Goal: Task Accomplishment & Management: Use online tool/utility

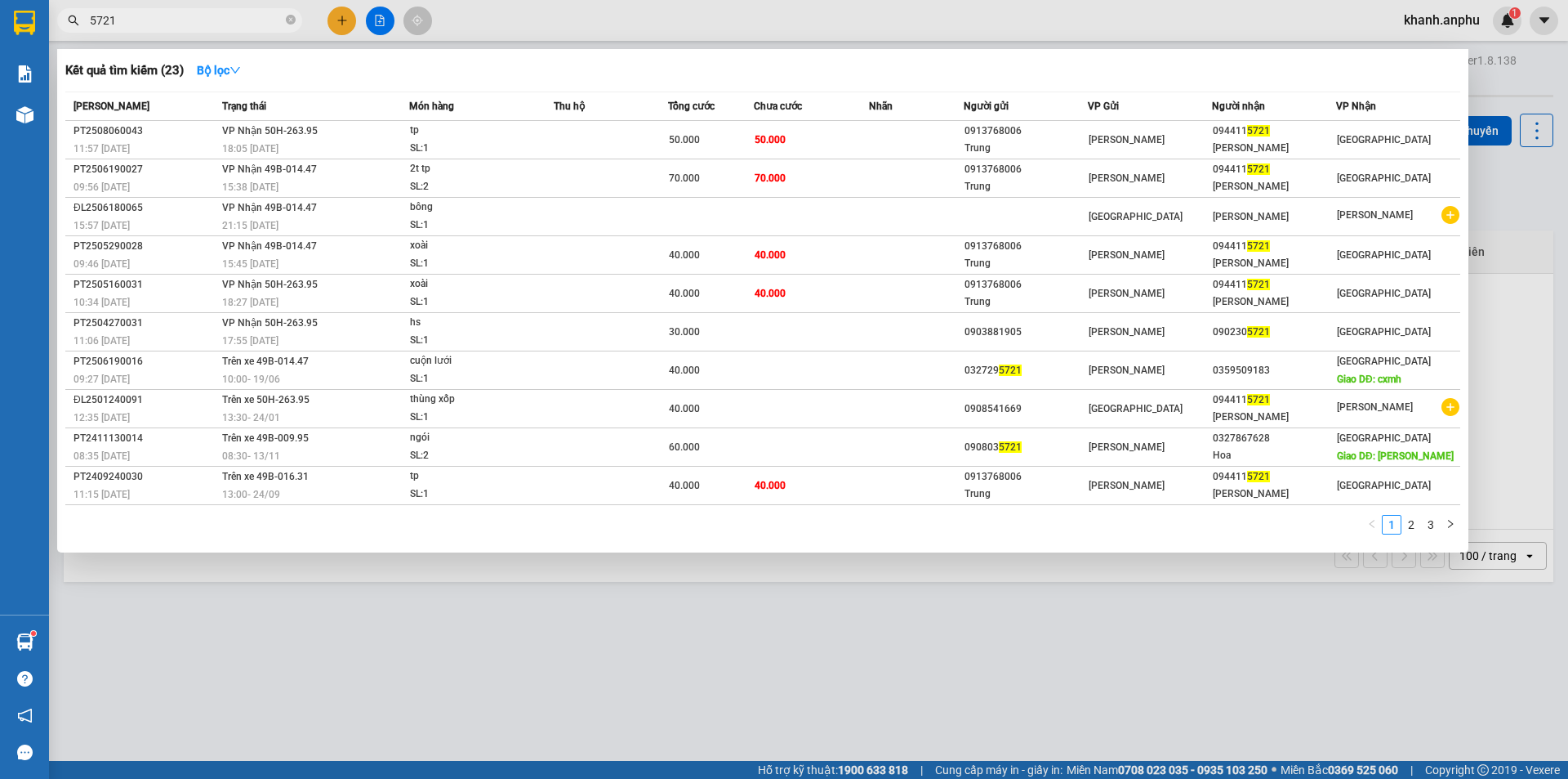
click at [525, 17] on div at bounding box center [784, 389] width 1568 height 779
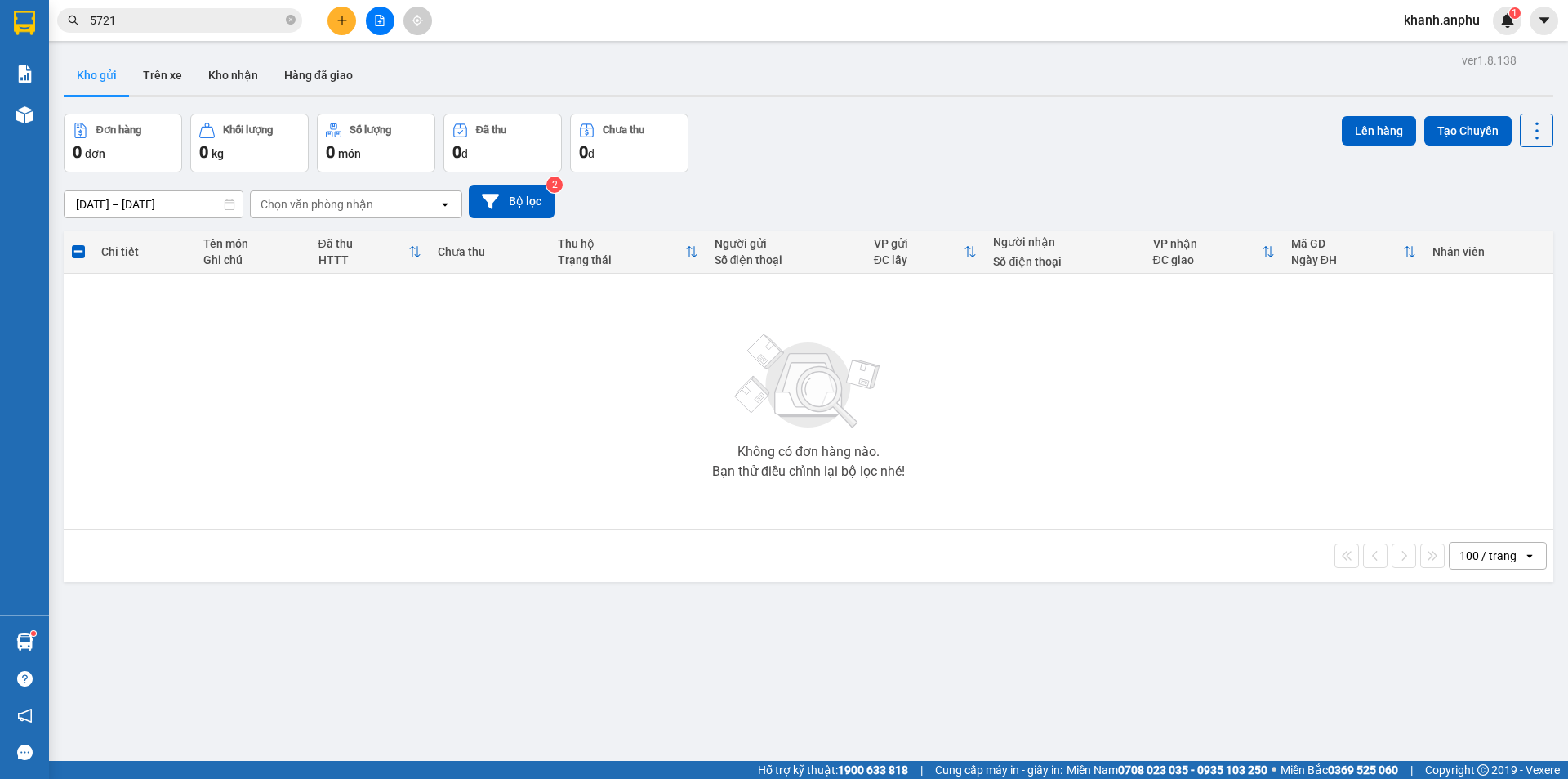
click at [375, 18] on icon "file-add" at bounding box center [380, 21] width 9 height 12
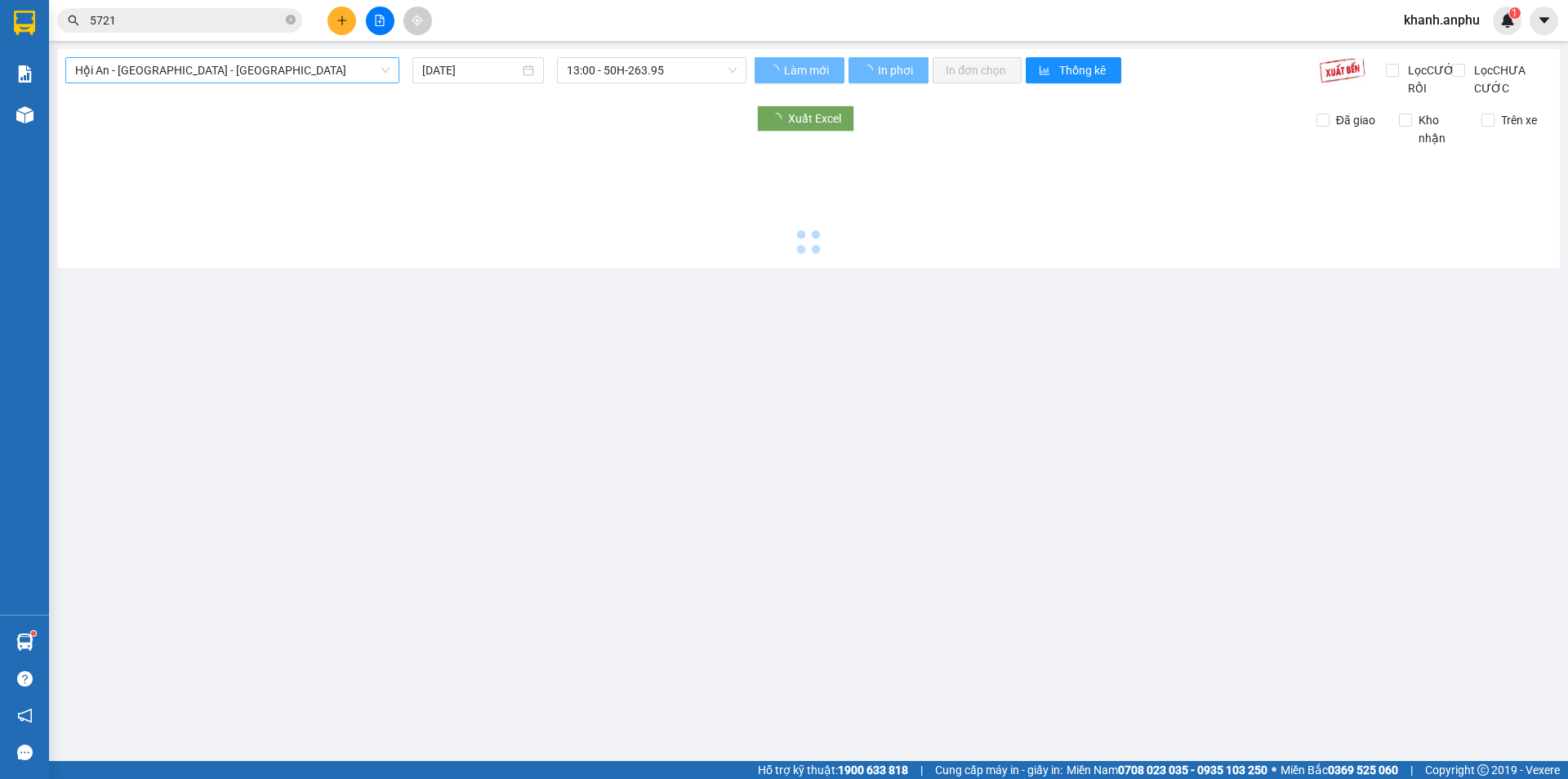
click at [228, 67] on span "Hội An - [GEOGRAPHIC_DATA] - [GEOGRAPHIC_DATA]" at bounding box center [232, 70] width 314 height 24
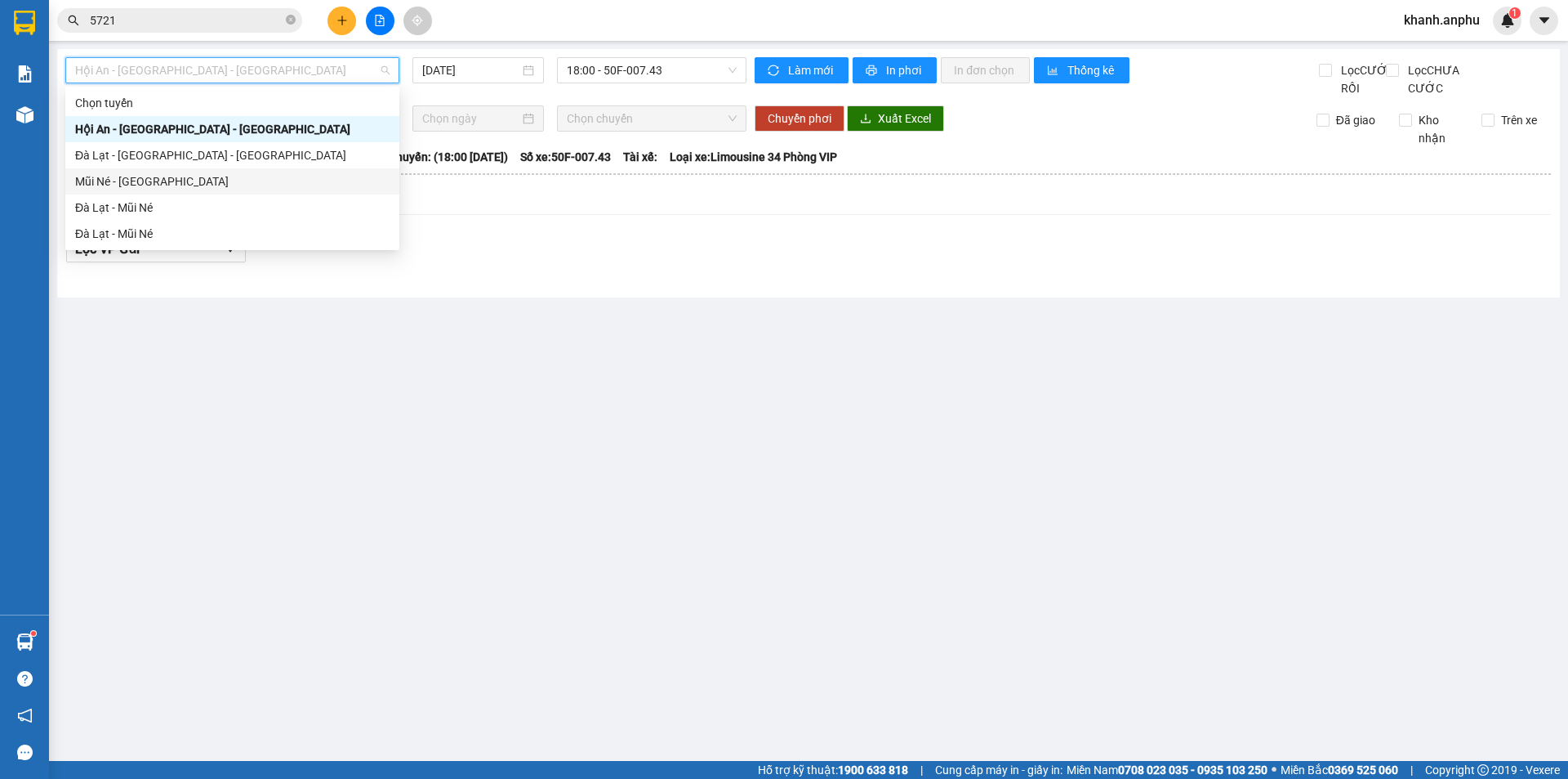
click at [154, 179] on div "Mũi Né - [GEOGRAPHIC_DATA]" at bounding box center [232, 181] width 314 height 18
type input "[DATE]"
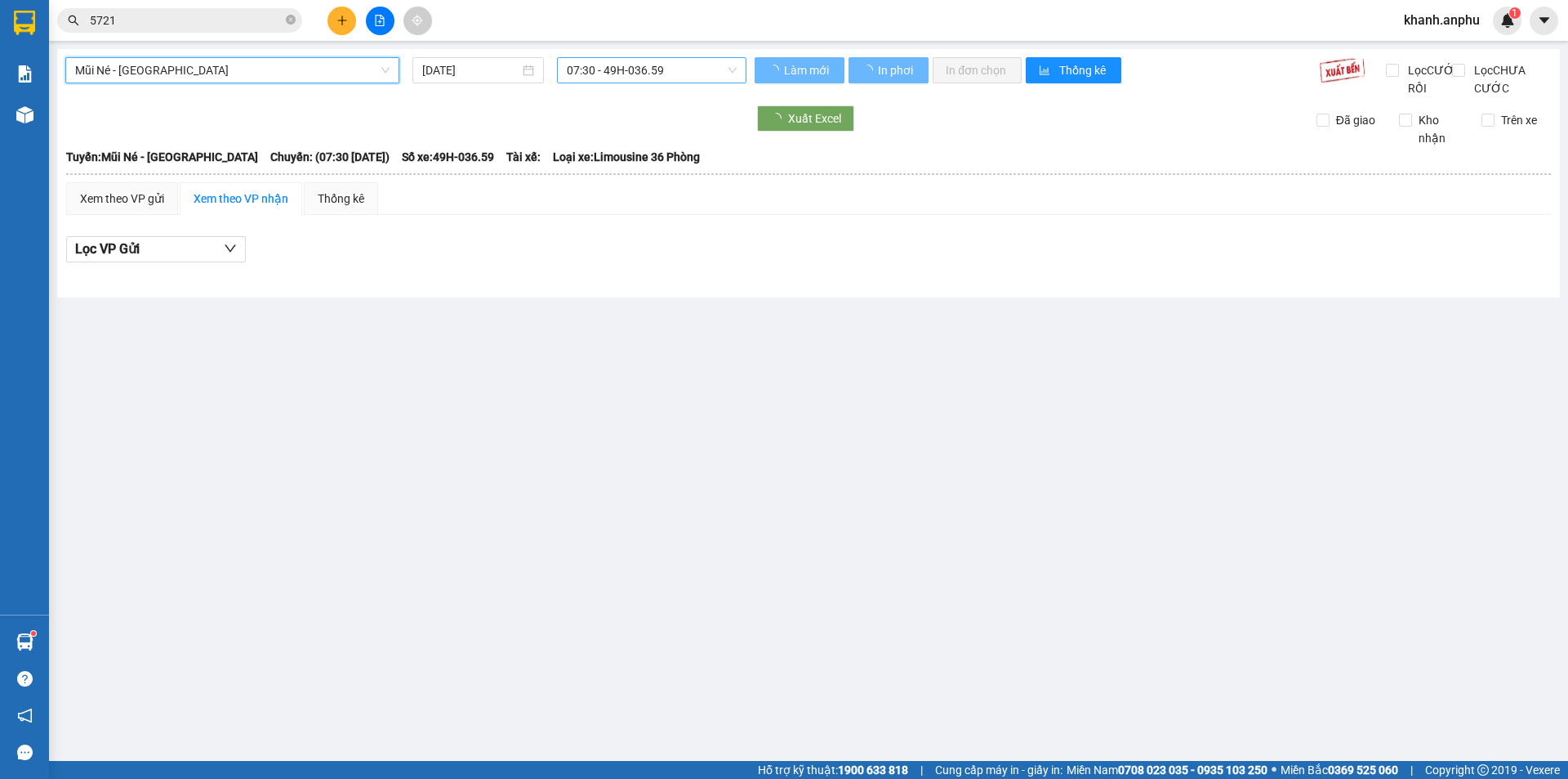
click at [648, 70] on span "07:30 - 49H-036.59" at bounding box center [651, 70] width 170 height 24
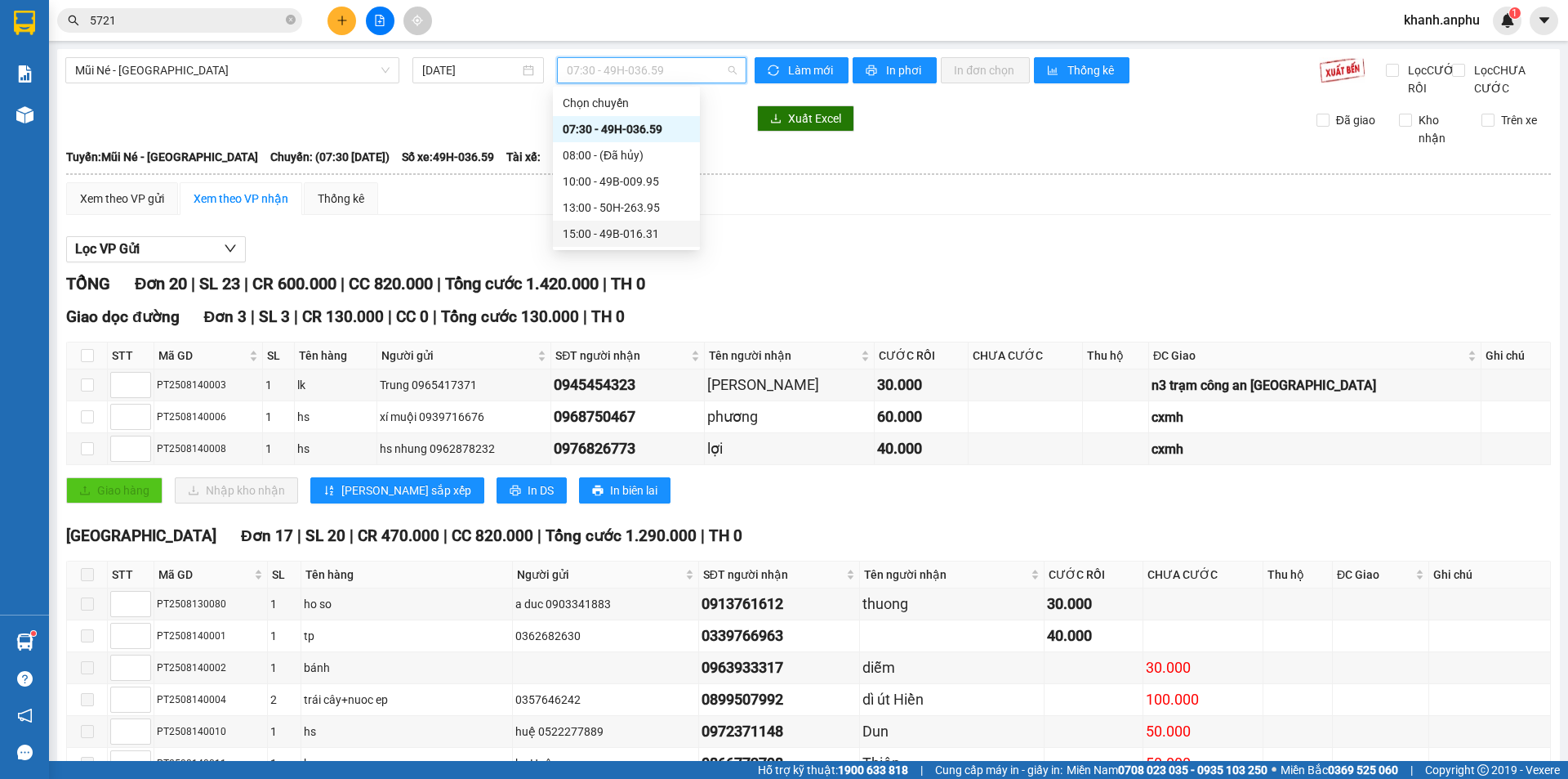
click at [608, 232] on div "15:00 - 49B-016.31" at bounding box center [626, 233] width 127 height 18
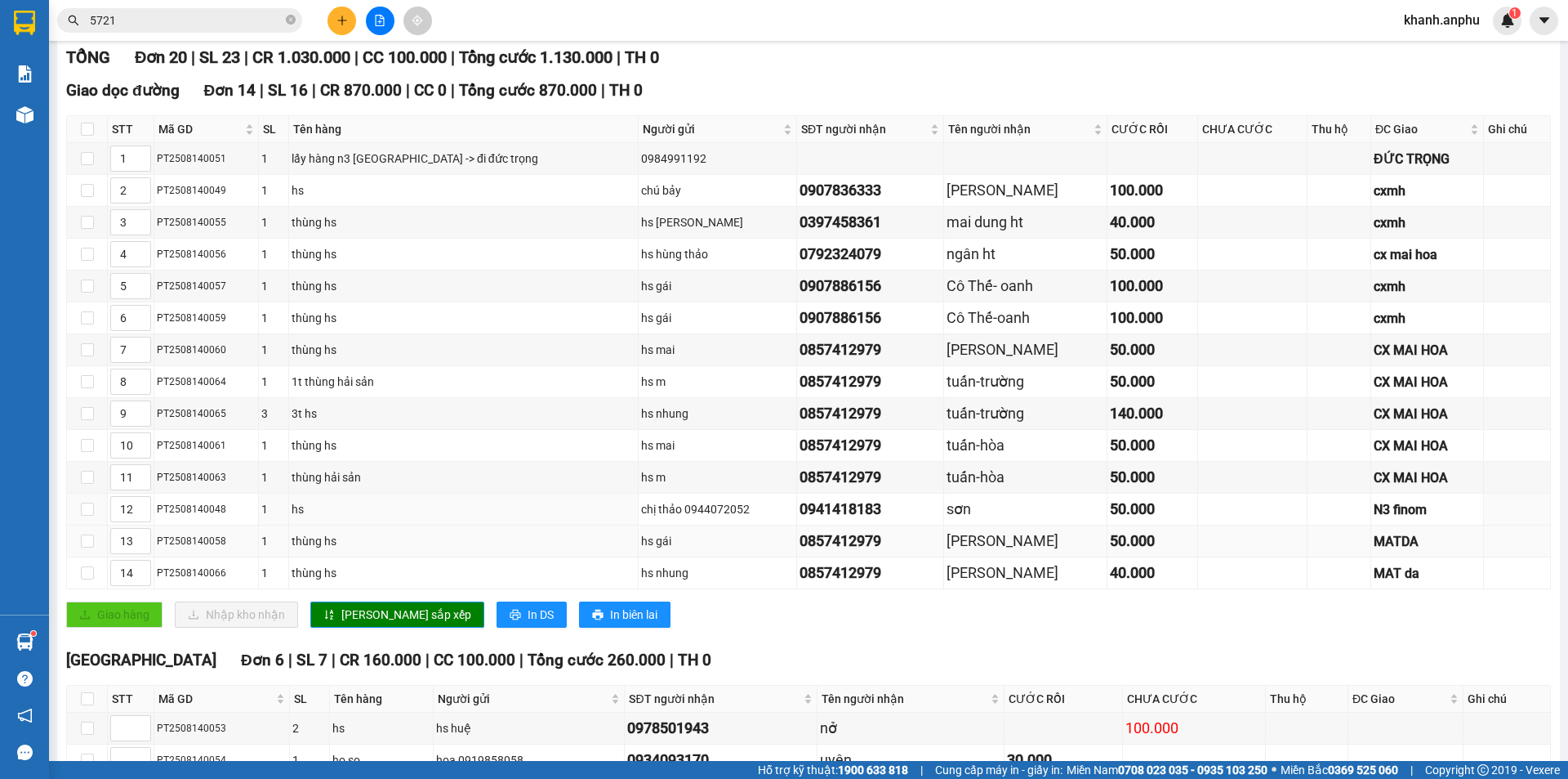
scroll to position [471, 0]
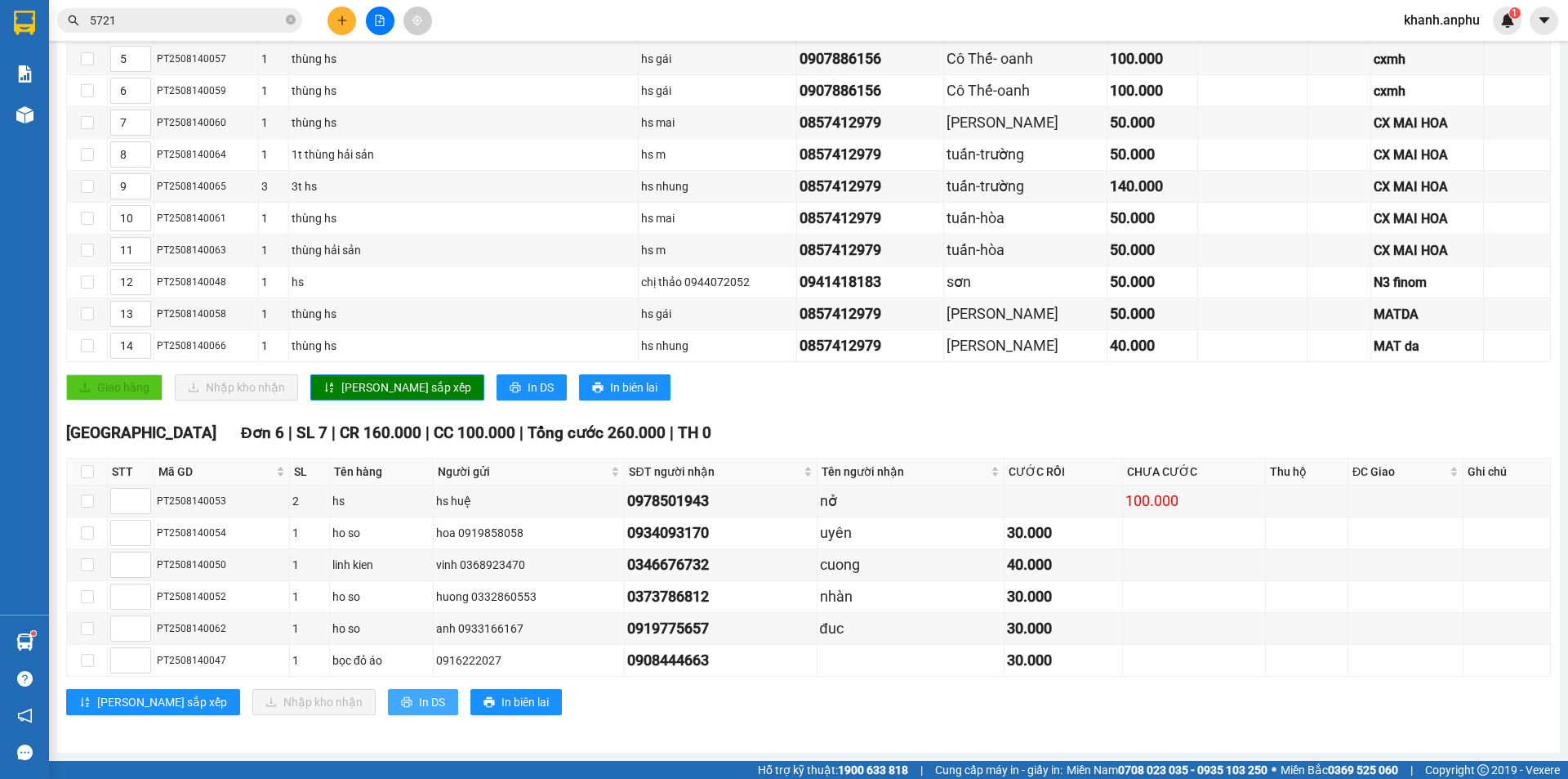
click at [388, 696] on button "In DS" at bounding box center [423, 701] width 70 height 26
click at [80, 472] on th at bounding box center [87, 472] width 41 height 27
click at [82, 467] on input "checkbox" at bounding box center [87, 471] width 13 height 13
checkbox input "true"
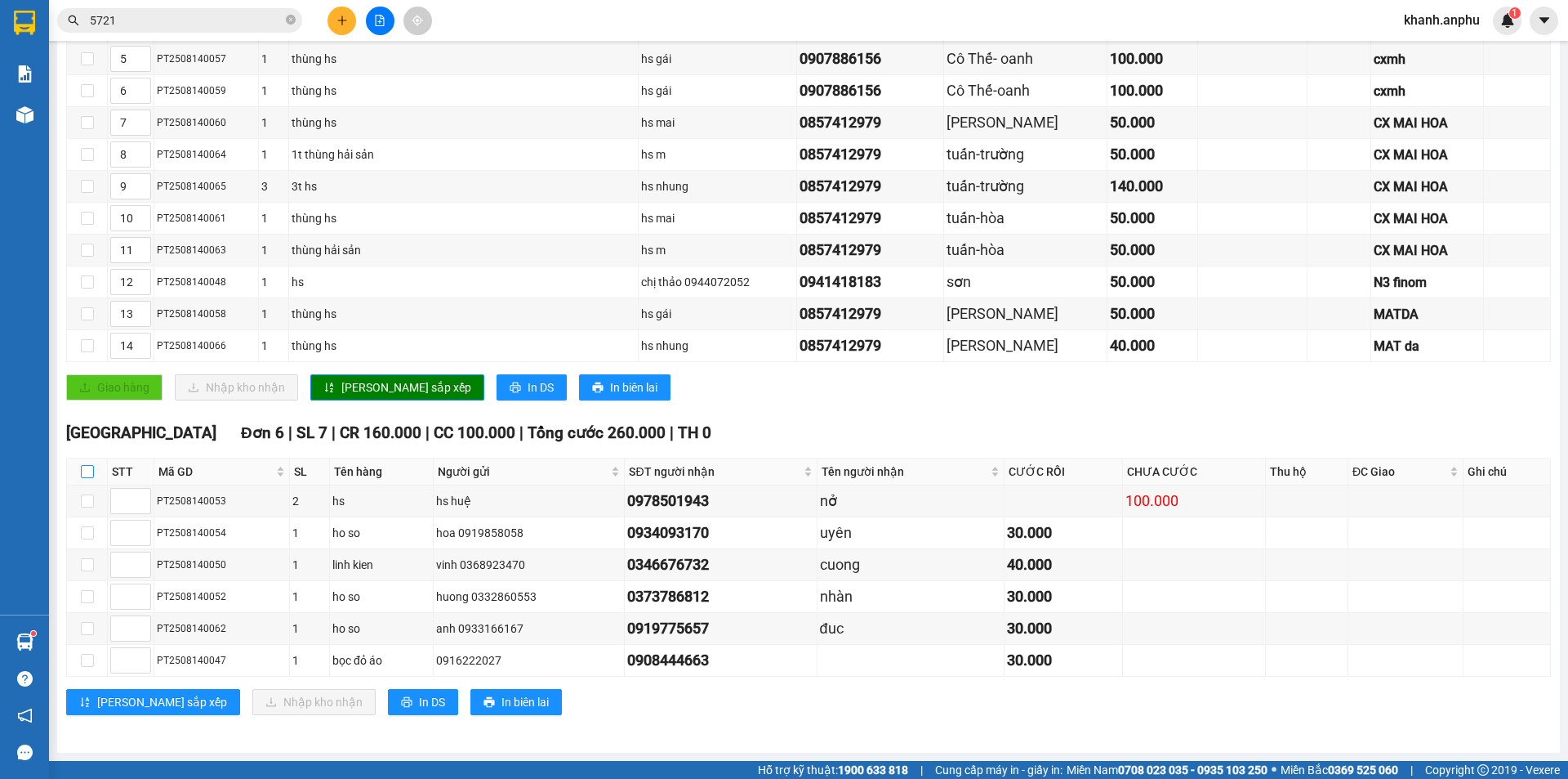
checkbox input "true"
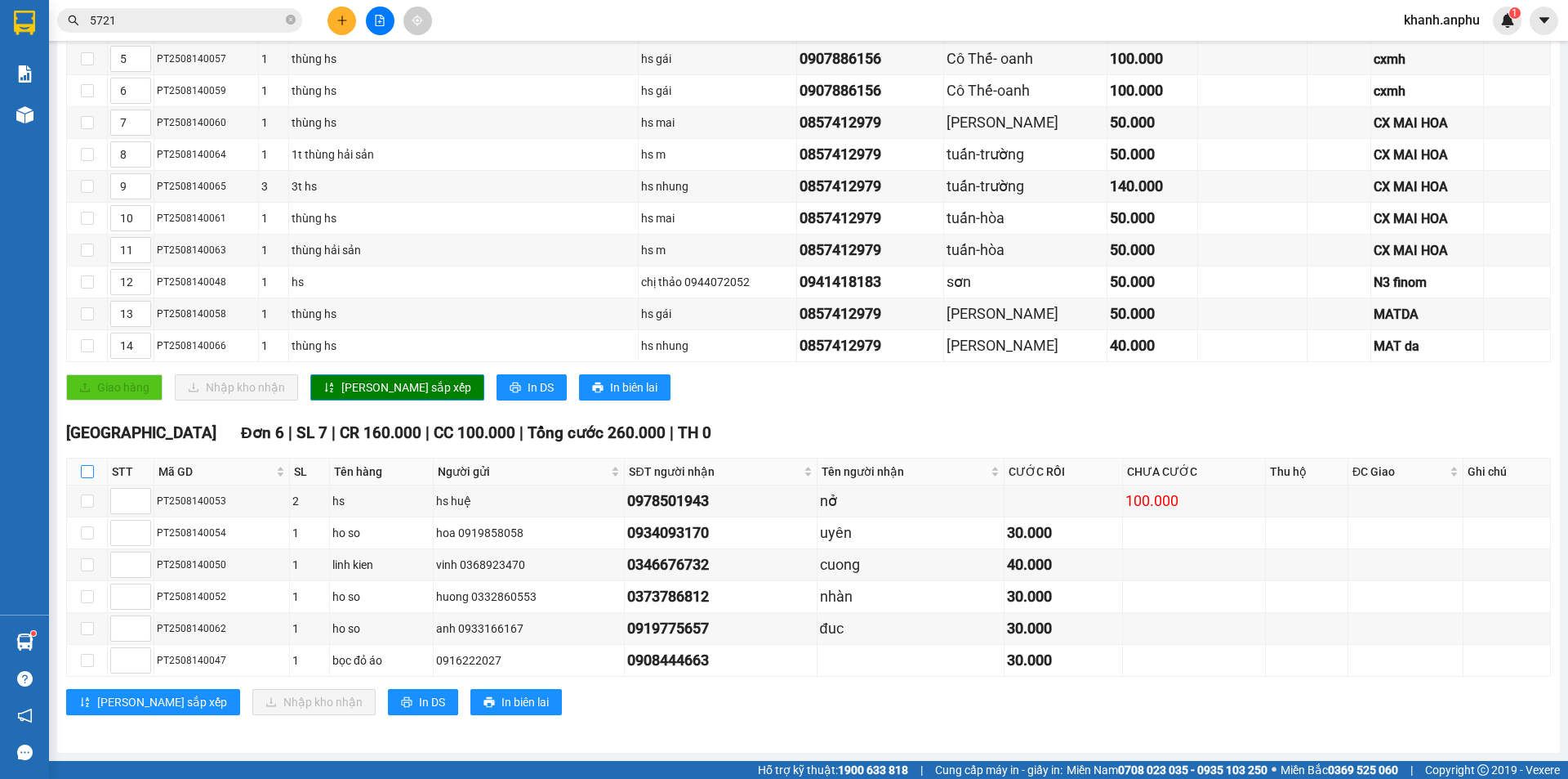
checkbox input "true"
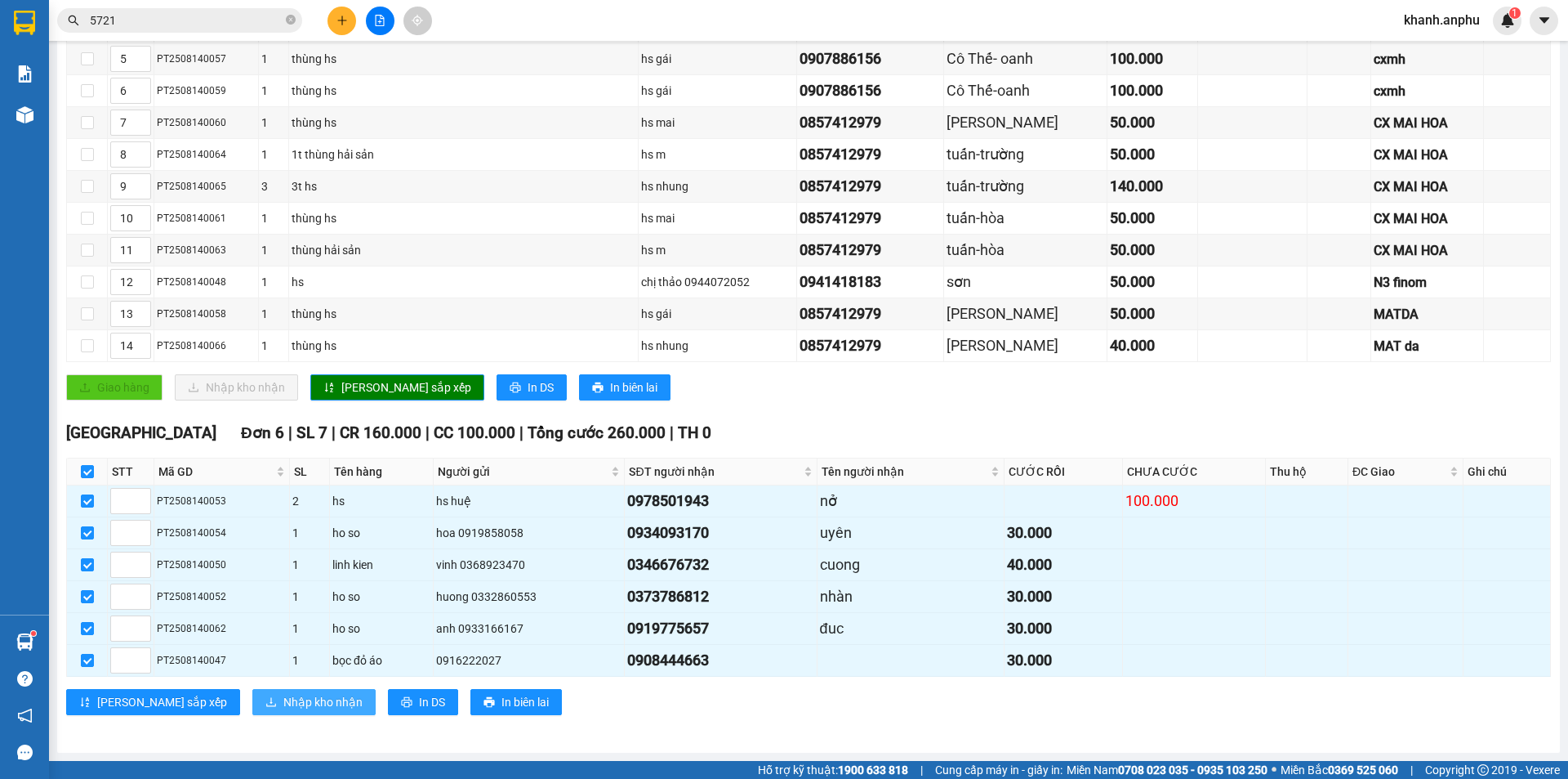
click at [283, 708] on span "Nhập kho nhận" at bounding box center [323, 701] width 80 height 18
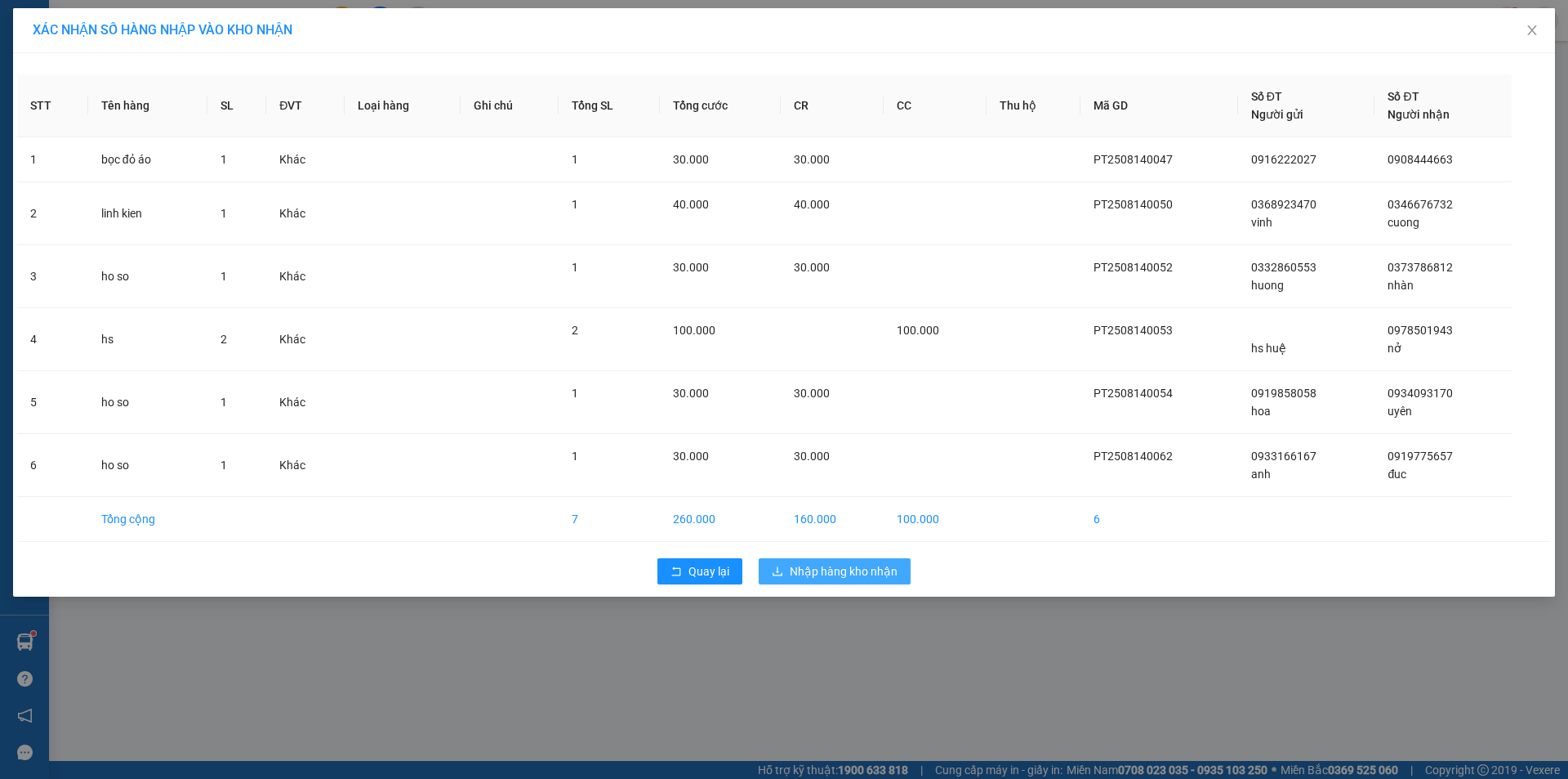
click at [830, 575] on span "Nhập hàng kho nhận" at bounding box center [843, 570] width 108 height 18
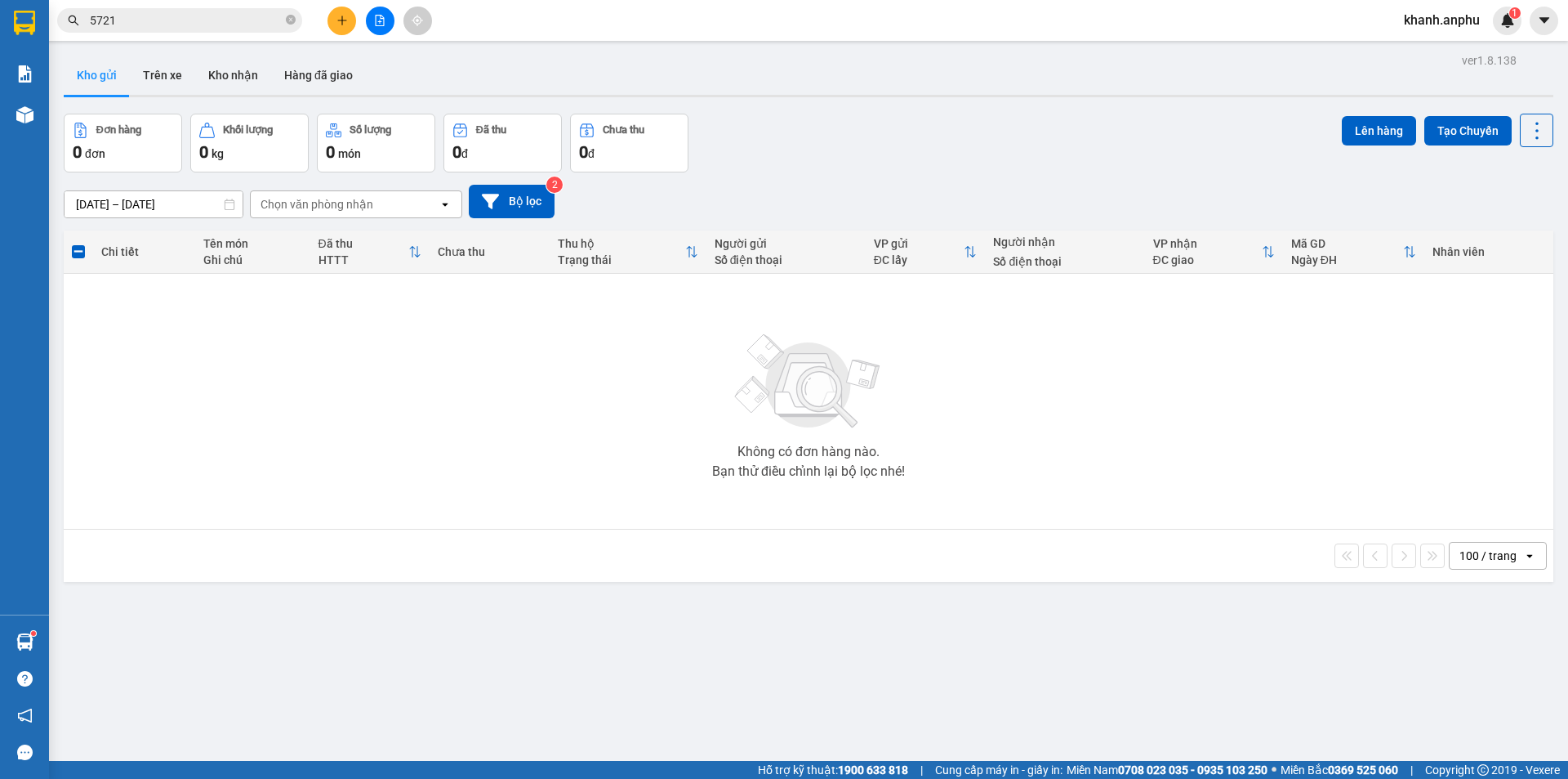
click at [387, 29] on button at bounding box center [380, 21] width 28 height 29
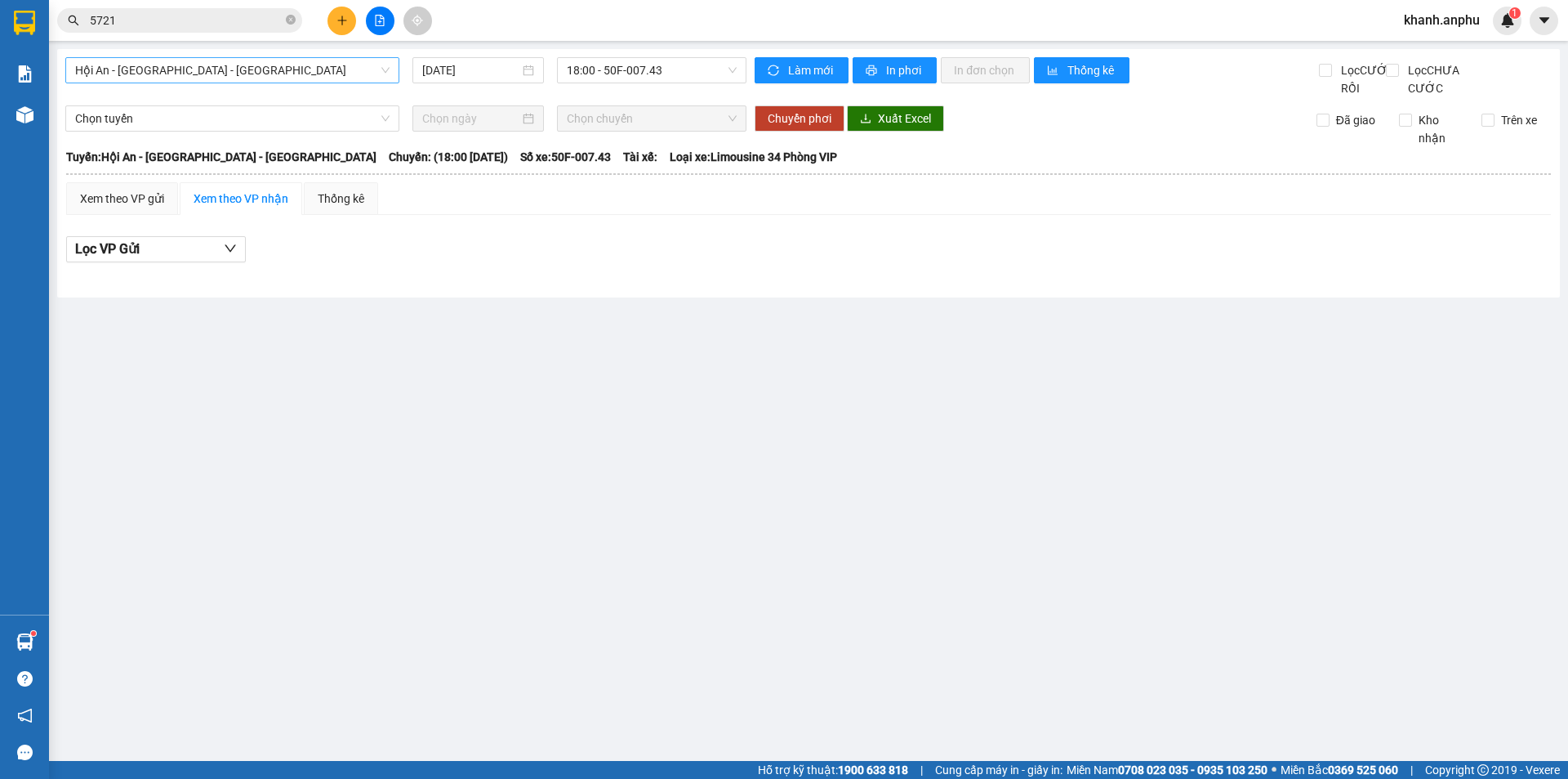
click at [224, 60] on span "Hội An - [GEOGRAPHIC_DATA] - [GEOGRAPHIC_DATA]" at bounding box center [232, 70] width 314 height 24
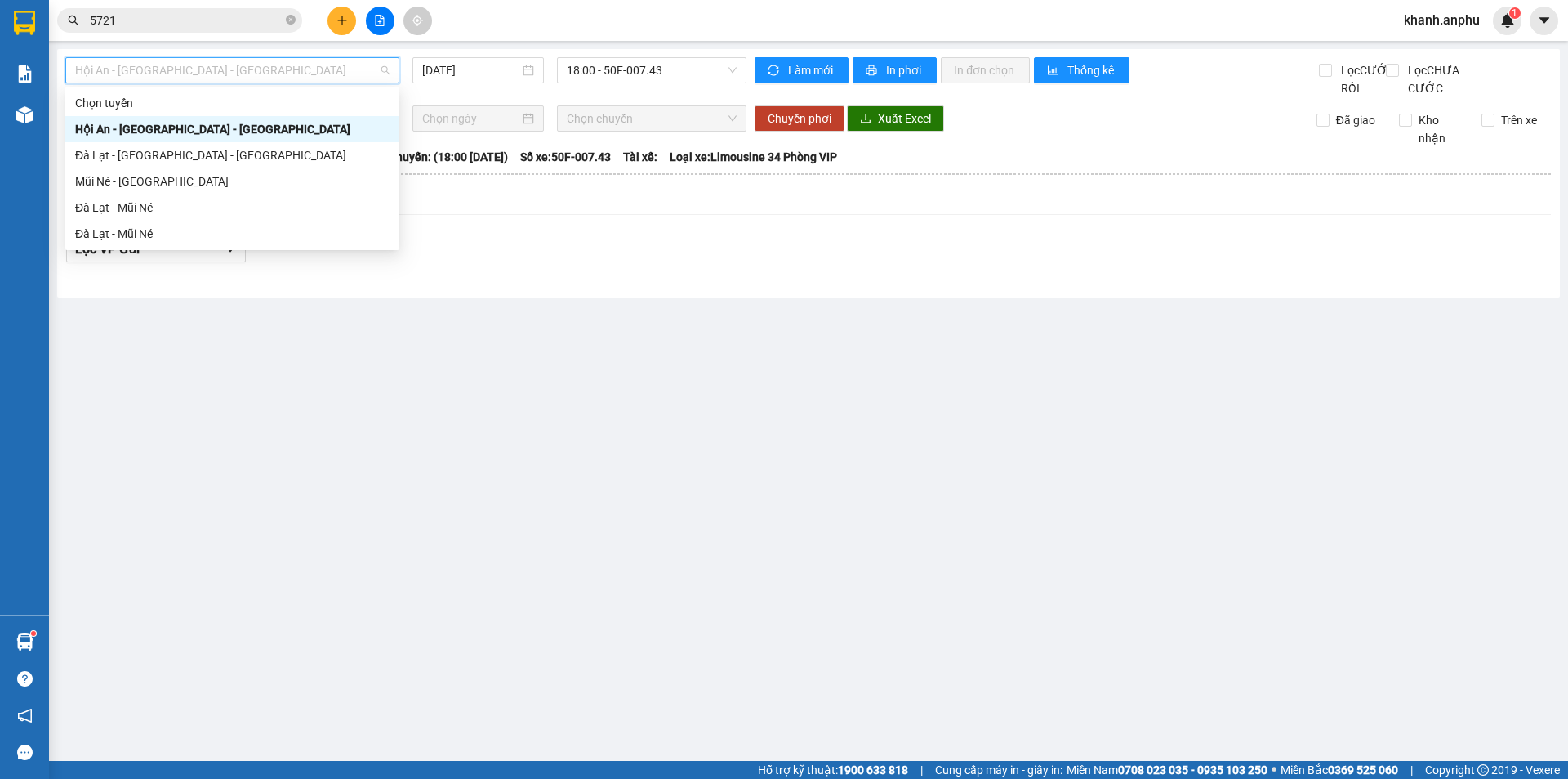
click at [373, 26] on button at bounding box center [380, 21] width 28 height 29
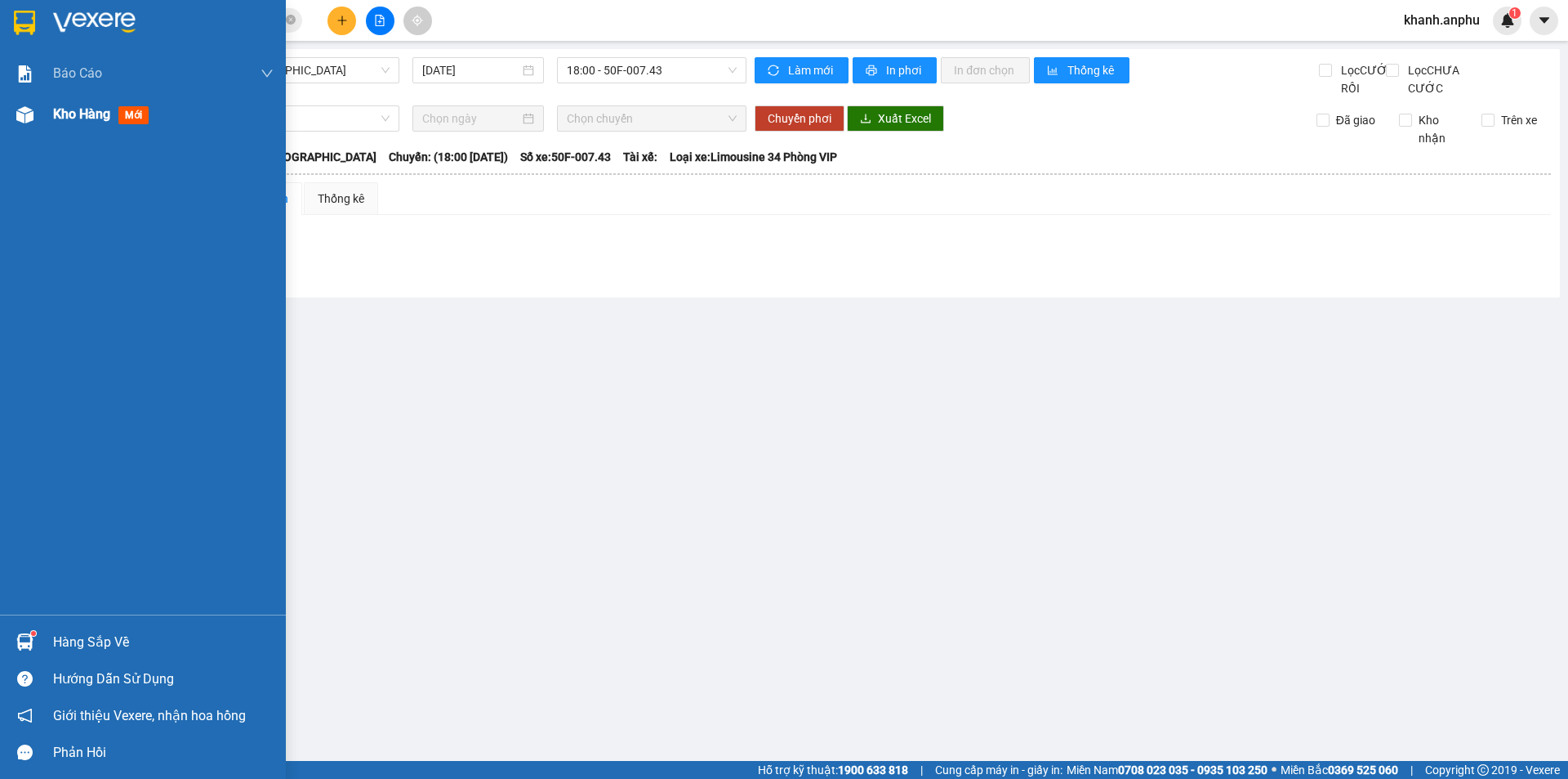
click at [39, 116] on div "Kho hàng mới" at bounding box center [142, 114] width 286 height 41
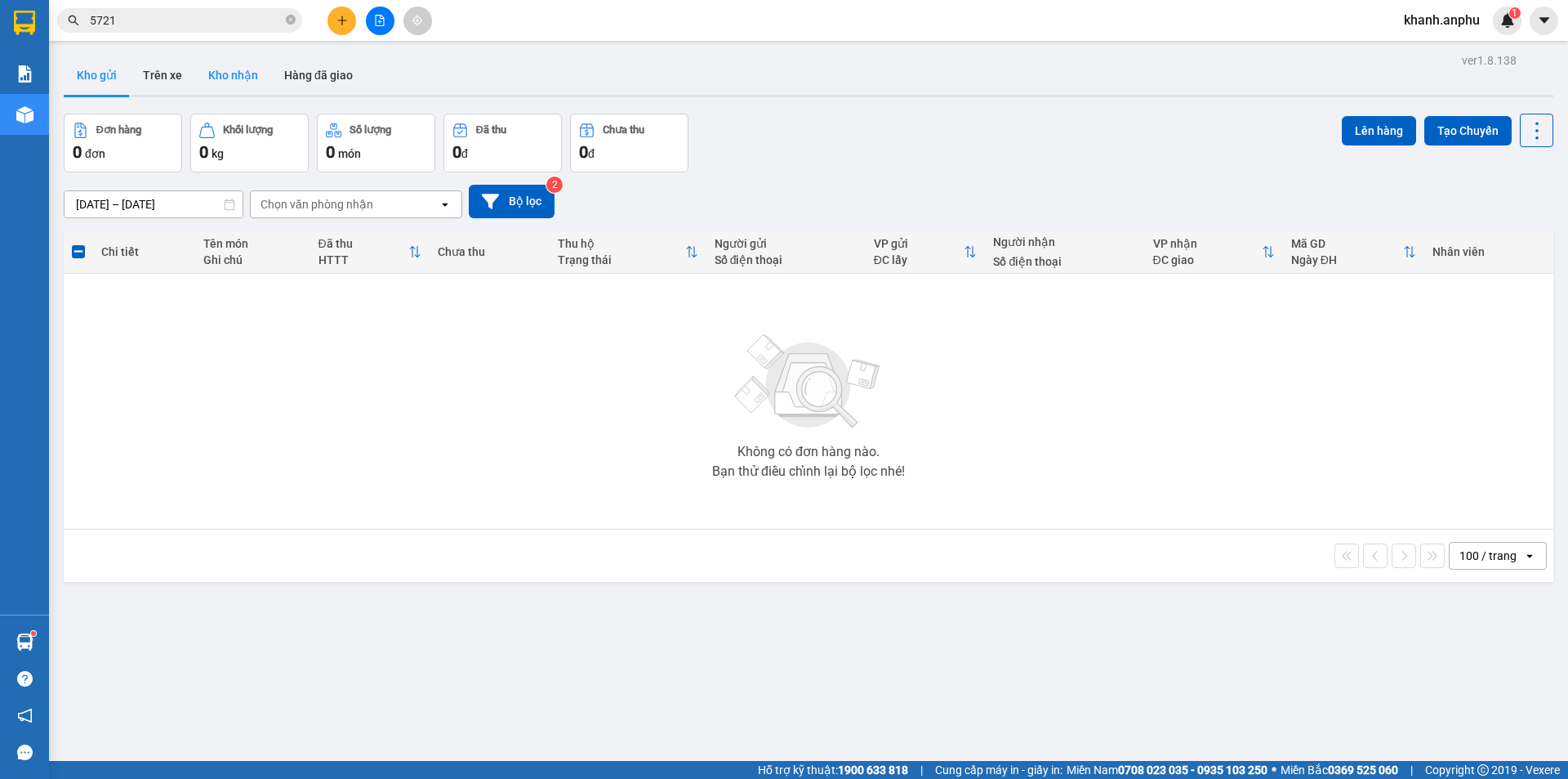
click at [206, 62] on button "Kho nhận" at bounding box center [233, 75] width 76 height 39
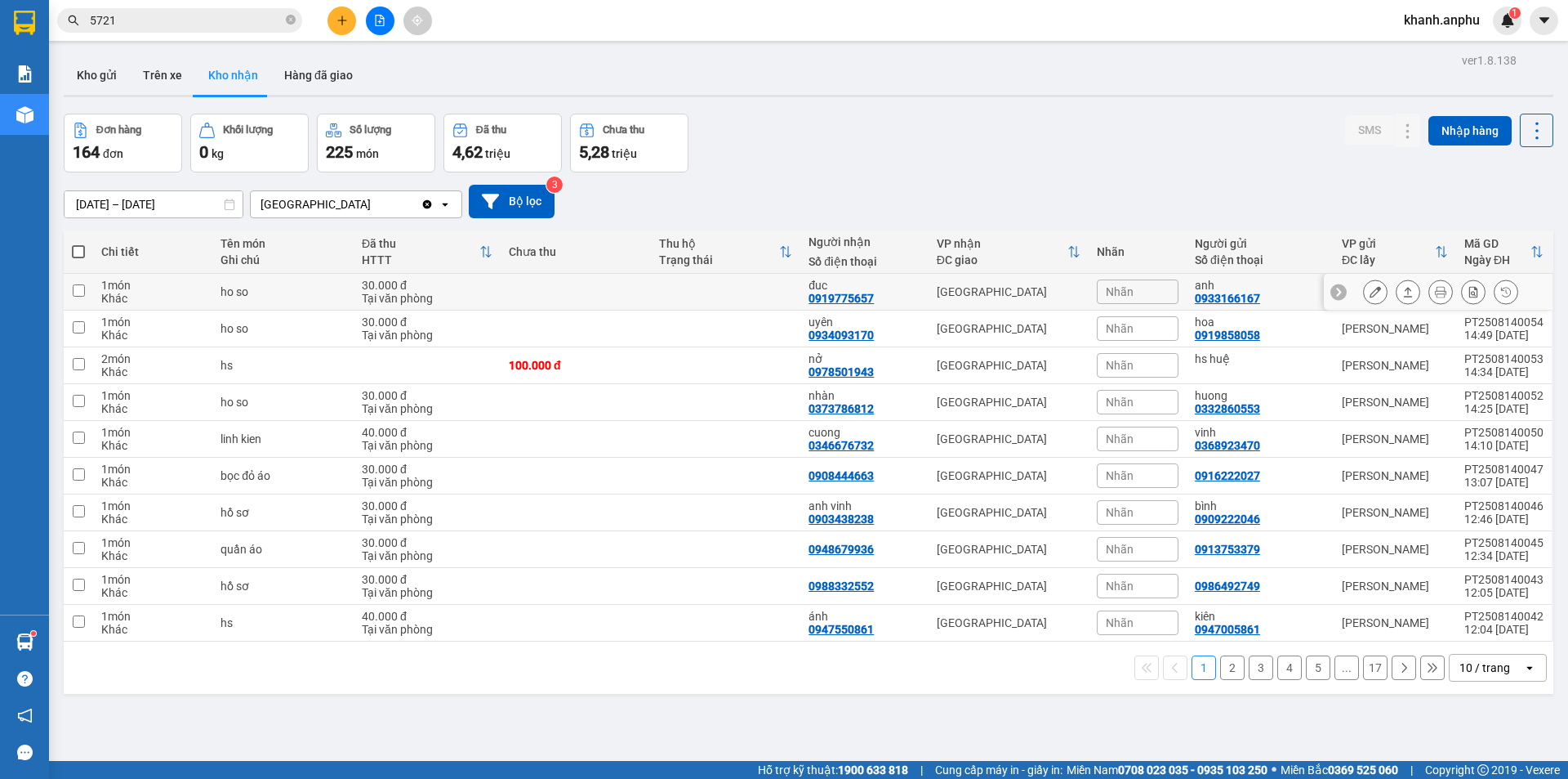
click at [427, 283] on div "30.000 đ" at bounding box center [427, 285] width 131 height 13
checkbox input "true"
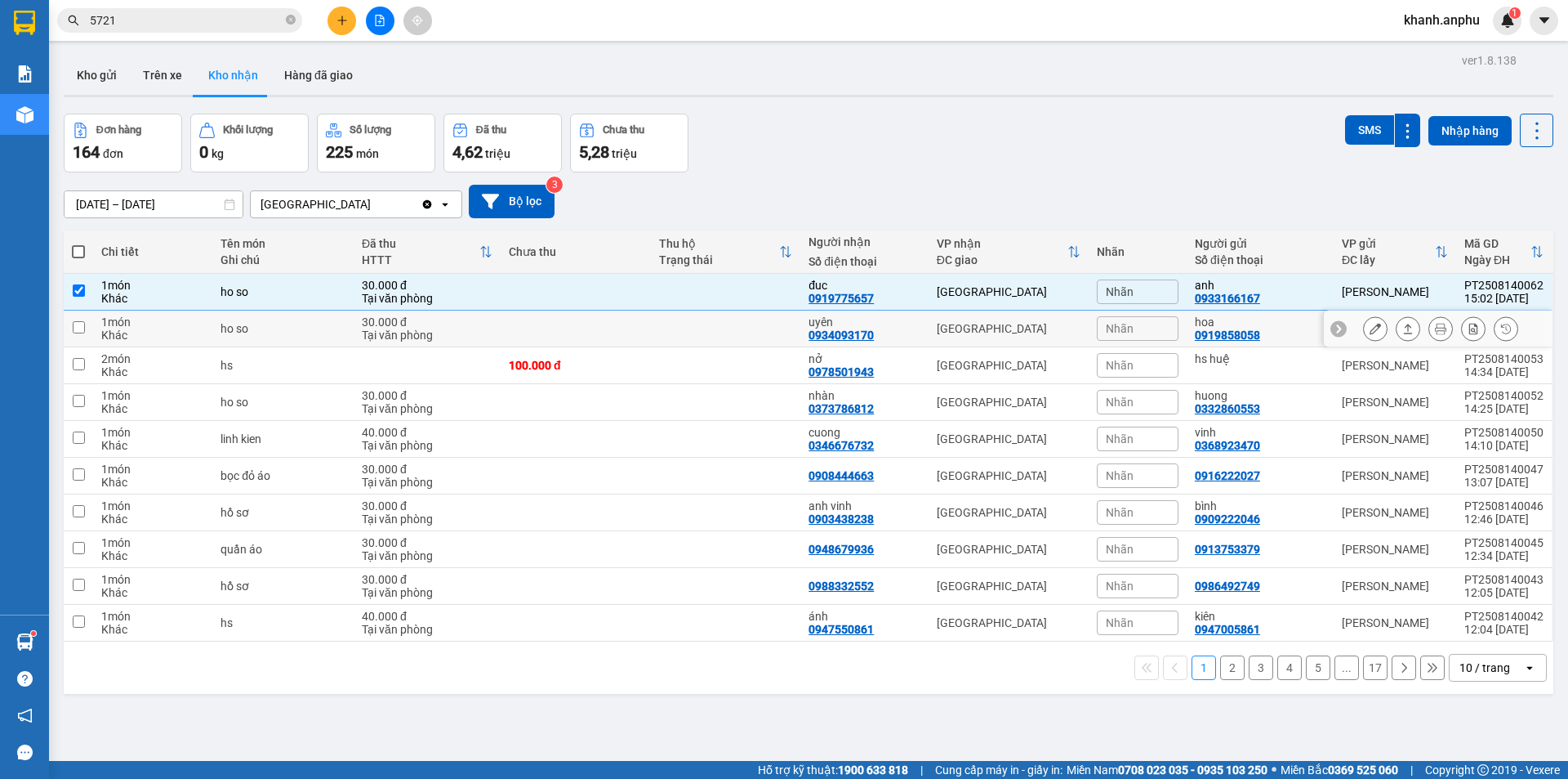
click at [407, 326] on div "30.000 đ" at bounding box center [427, 322] width 131 height 13
checkbox input "true"
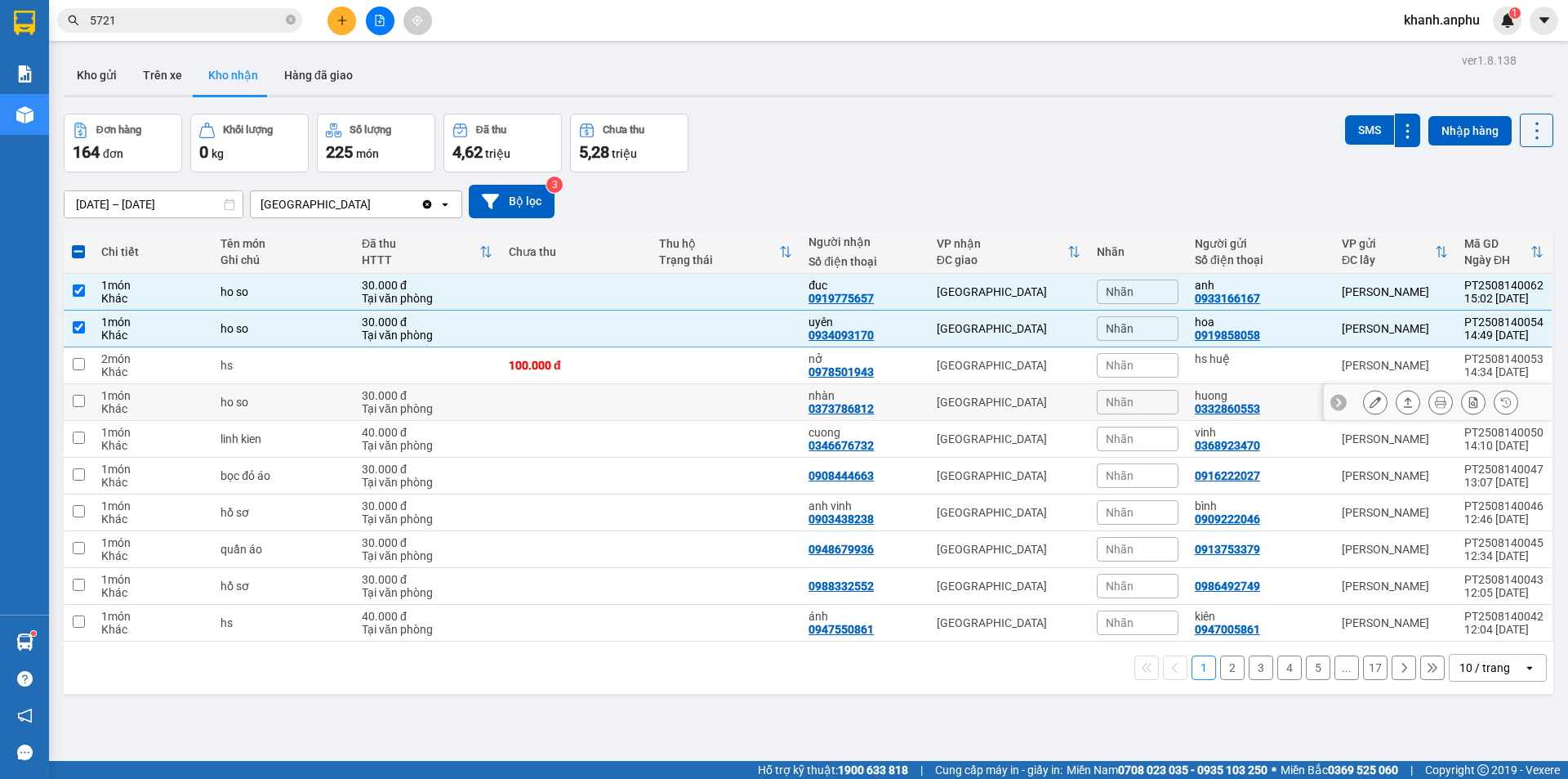
click at [393, 398] on div "30.000 đ" at bounding box center [427, 396] width 131 height 13
checkbox input "true"
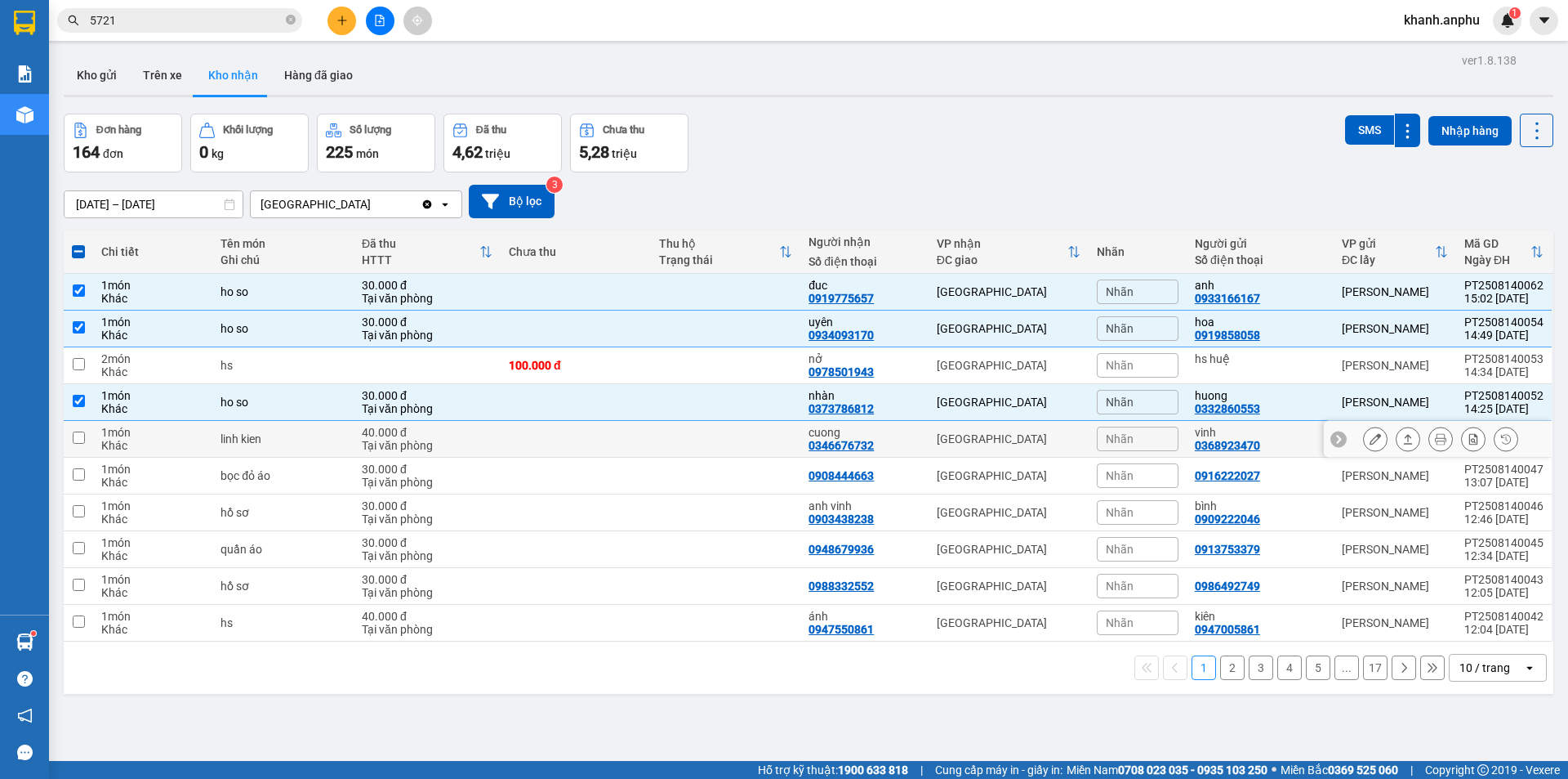
click at [369, 435] on div "40.000 đ" at bounding box center [427, 433] width 131 height 13
checkbox input "true"
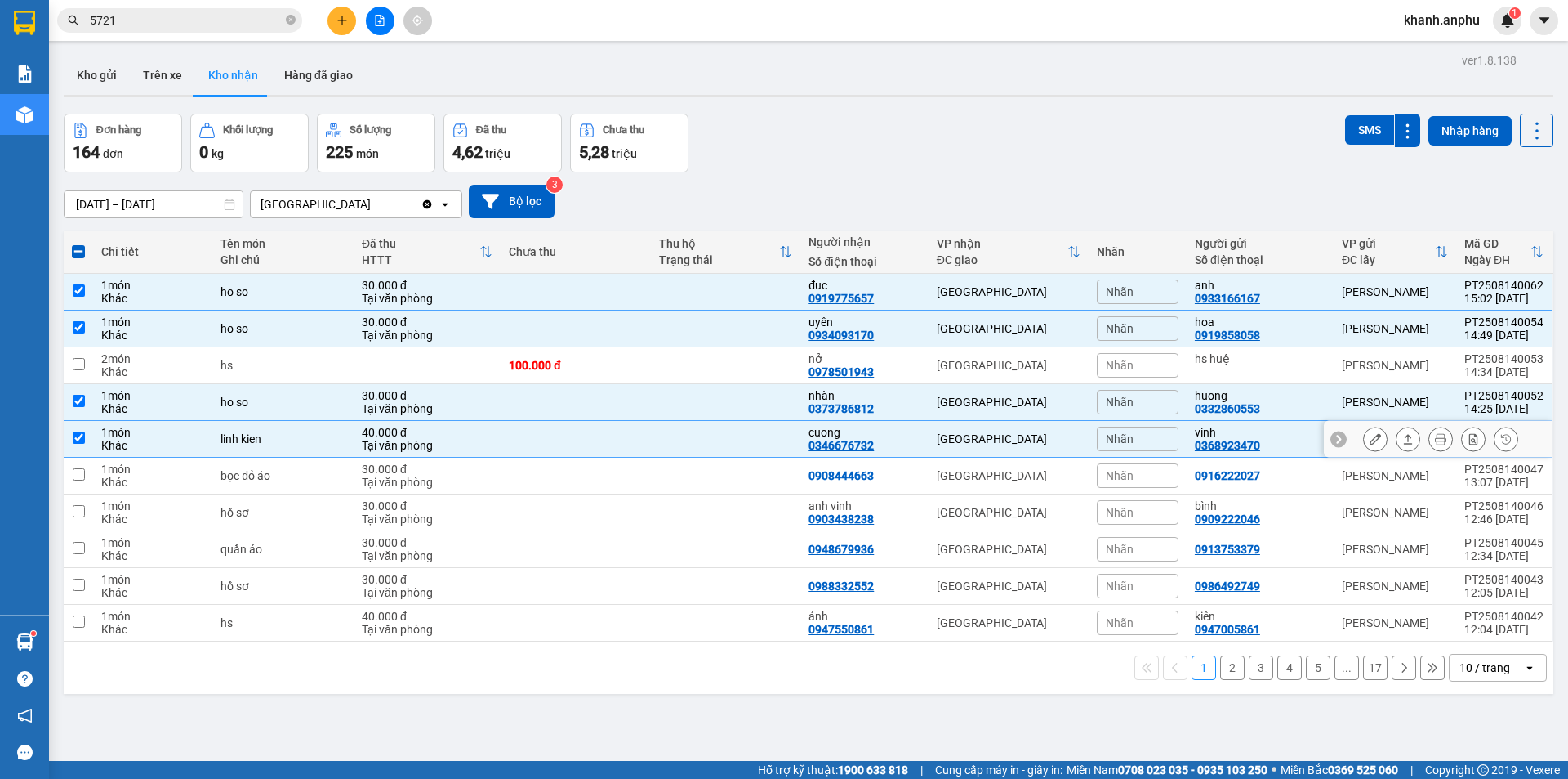
click at [370, 477] on div "Tại văn phòng" at bounding box center [427, 482] width 131 height 13
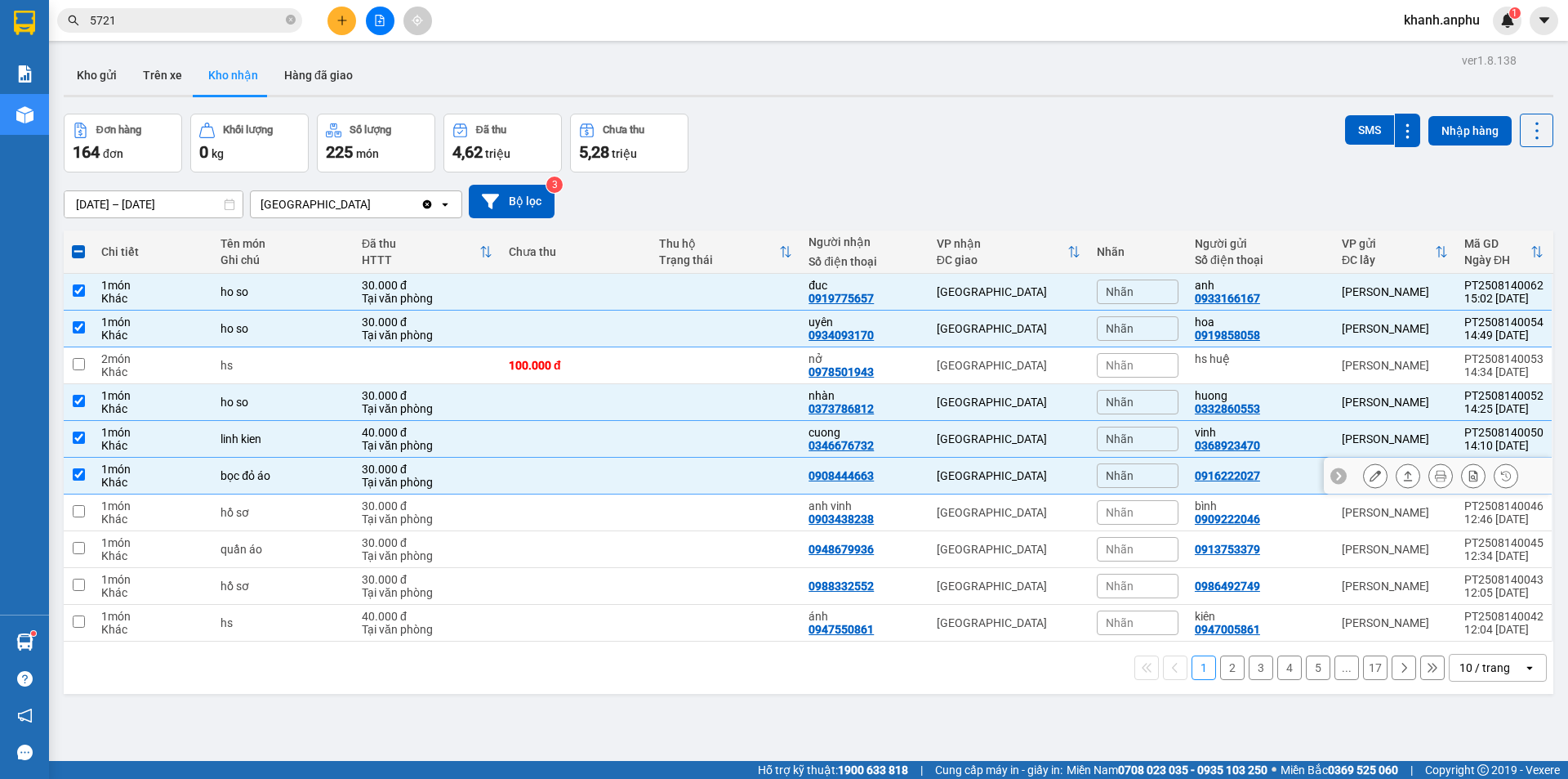
checkbox input "true"
click at [372, 507] on div "30.000 đ" at bounding box center [427, 506] width 131 height 13
checkbox input "true"
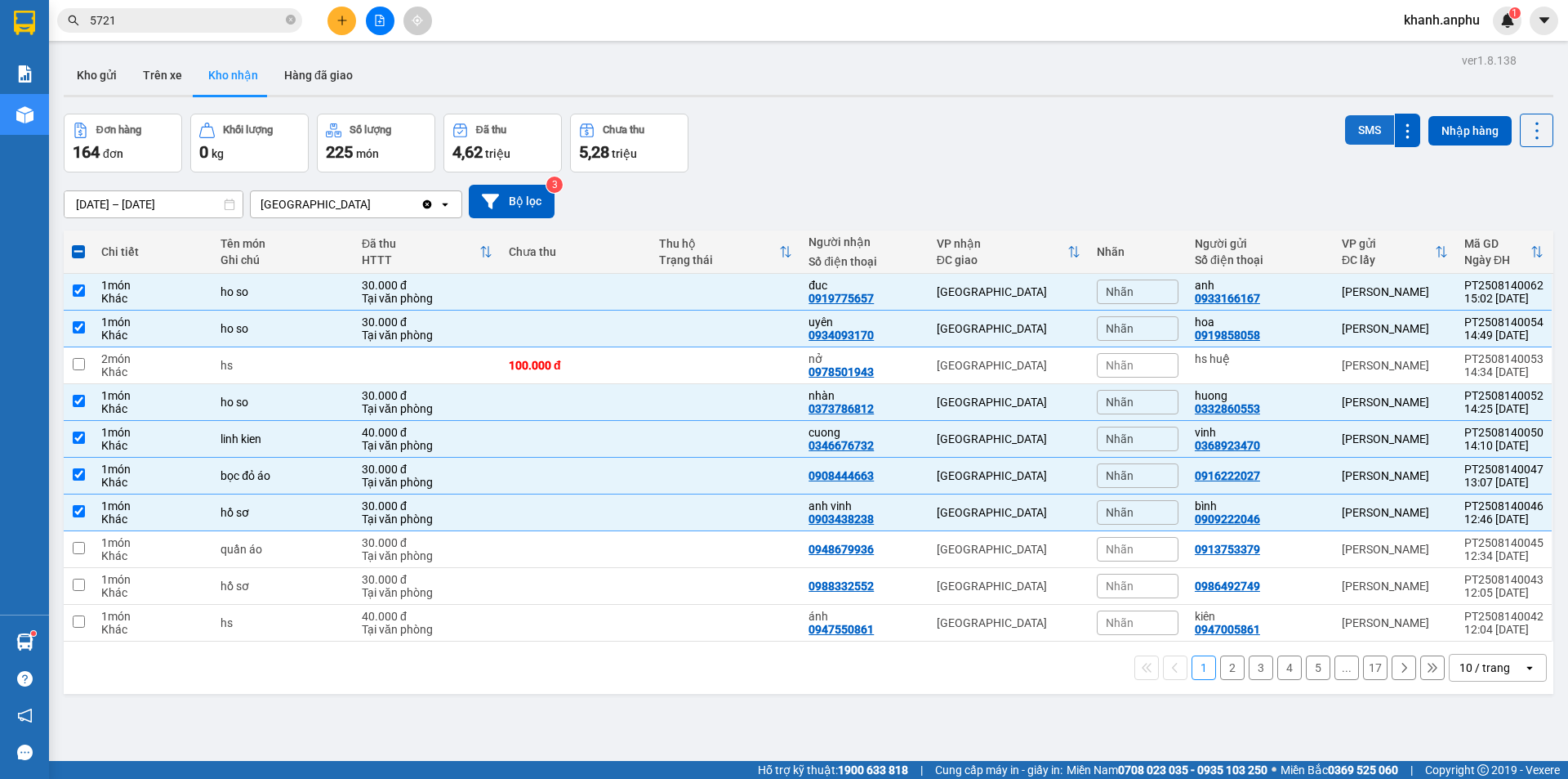
click at [1364, 132] on button "SMS" at bounding box center [1369, 129] width 49 height 29
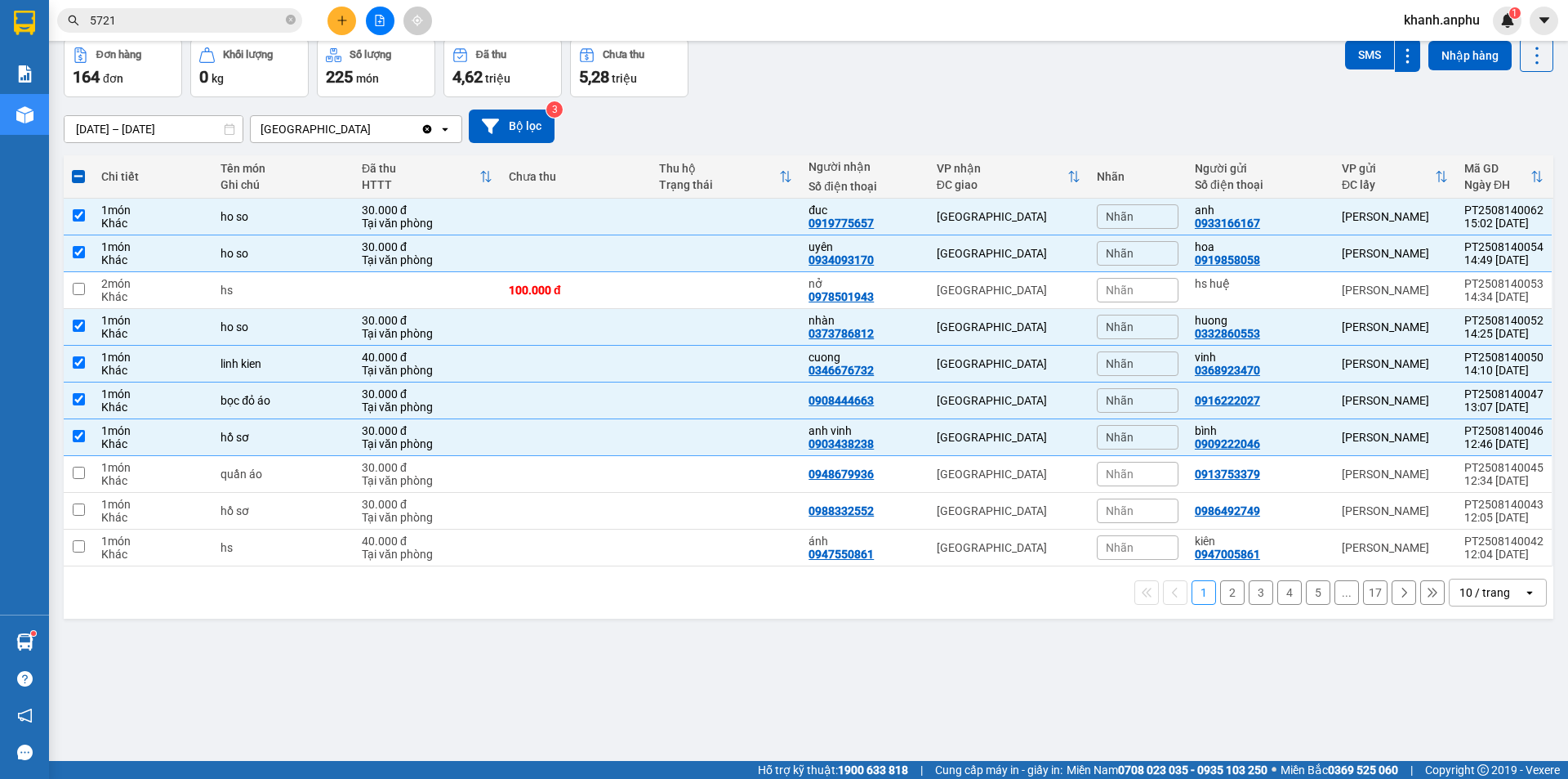
click at [187, 708] on div "ver 1.8.138 Kho gửi Trên xe Kho nhận Hàng đã giao Đơn hàng 164 đơn Khối lượng 0…" at bounding box center [808, 363] width 1503 height 779
click at [1043, 76] on div "Đơn hàng 164 đơn Khối lượng 0 kg Số lượng 225 món Đã thu 4,62 triệu Chưa thu 5,…" at bounding box center [808, 68] width 1489 height 59
click at [136, 19] on input "5721" at bounding box center [186, 20] width 193 height 18
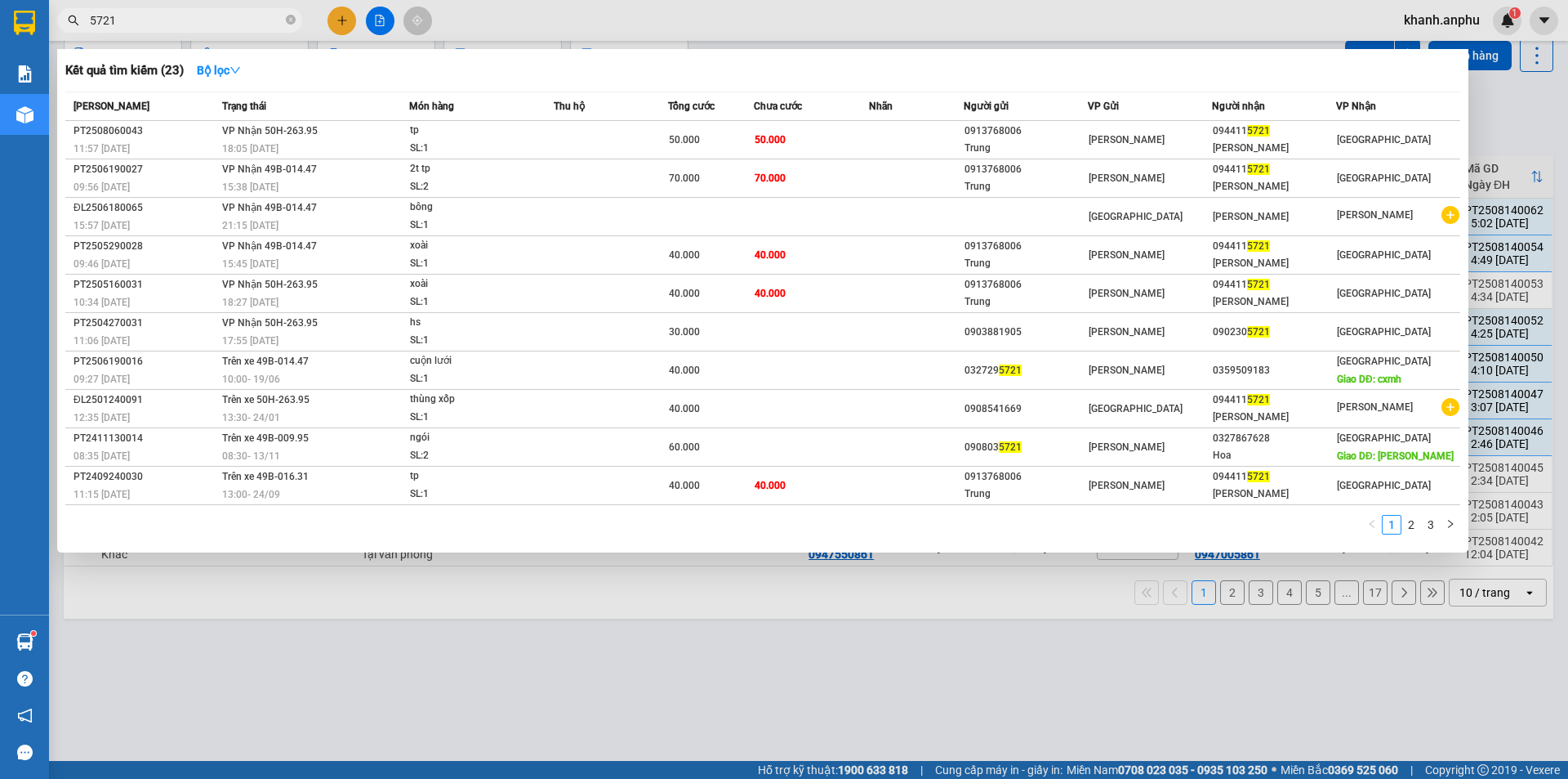
click at [136, 19] on input "5721" at bounding box center [186, 20] width 193 height 18
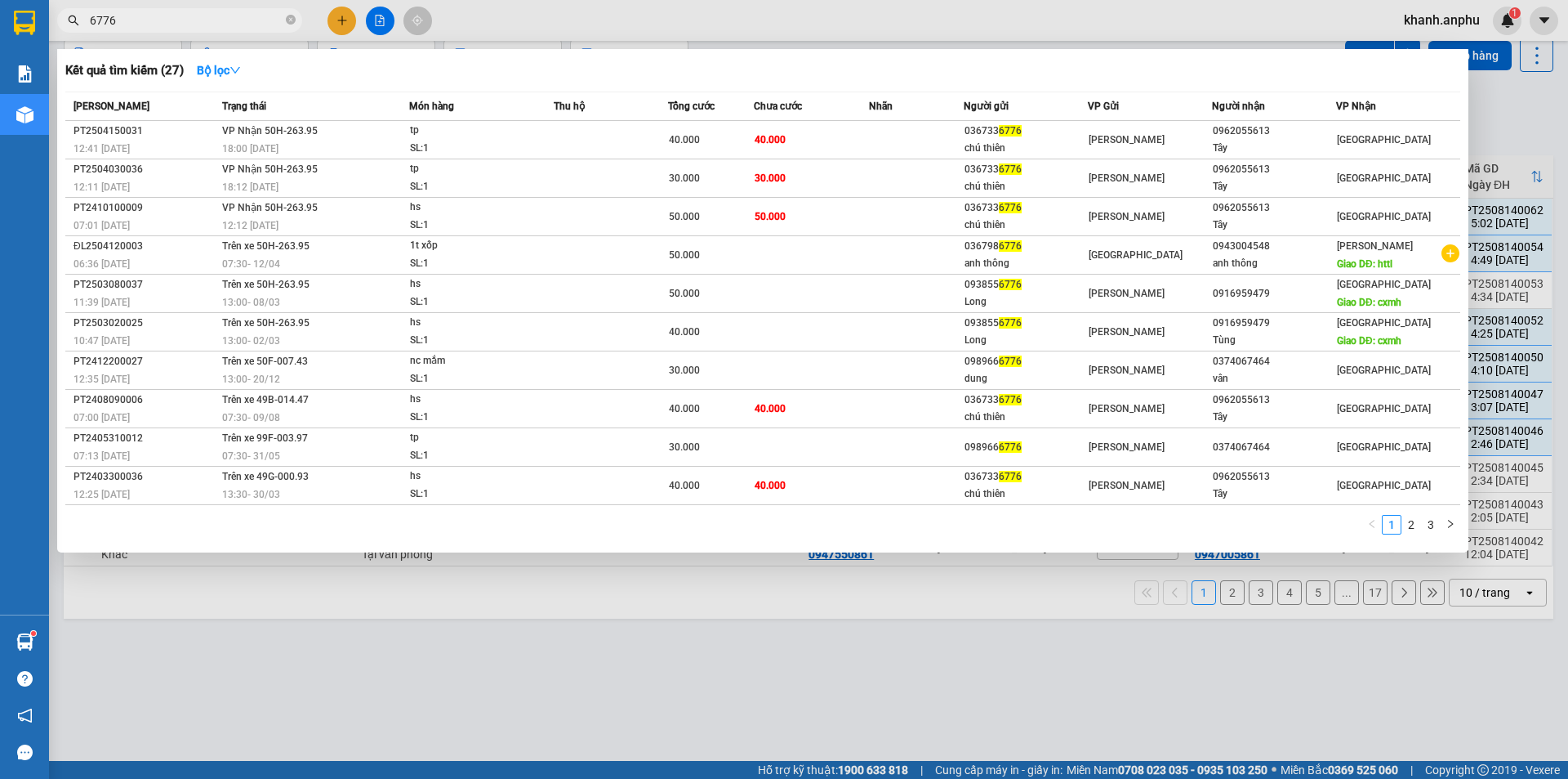
click at [147, 23] on input "6776" at bounding box center [186, 20] width 193 height 18
type input "6776"
